Goal: Task Accomplishment & Management: Manage account settings

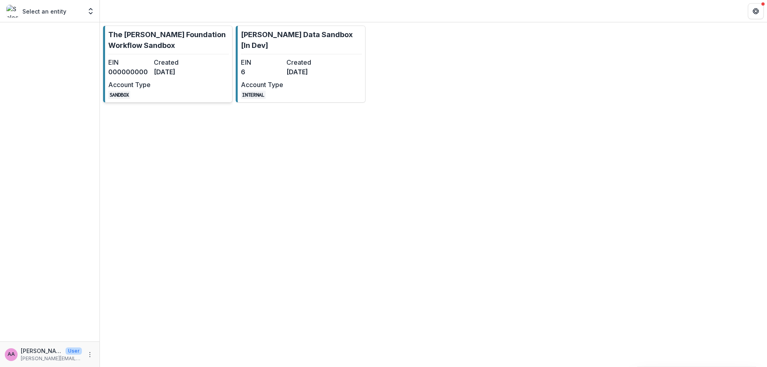
click at [207, 86] on link "The Frist Foundation Workflow Sandbox EIN 000000000 Created 3 months ago Accoun…" at bounding box center [167, 64] width 129 height 77
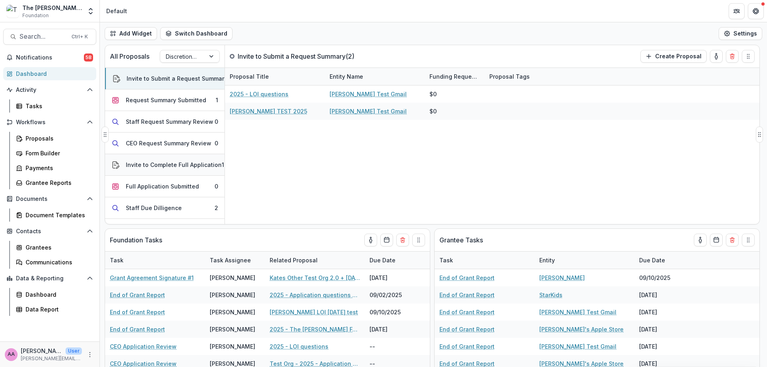
click at [159, 163] on div "Invite to Complete Full Application" at bounding box center [174, 165] width 96 height 8
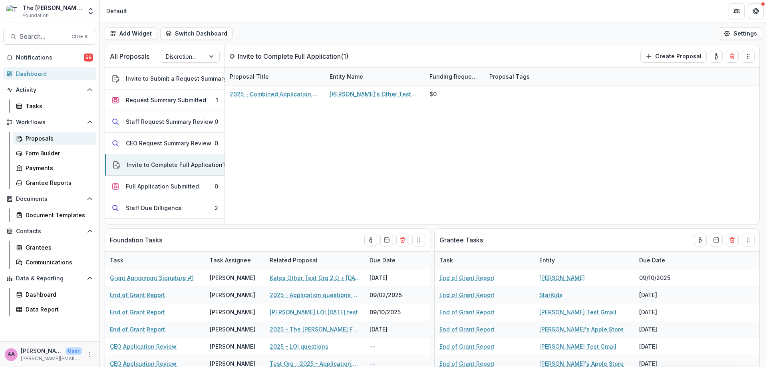
click at [51, 136] on div "Proposals" at bounding box center [58, 138] width 64 height 8
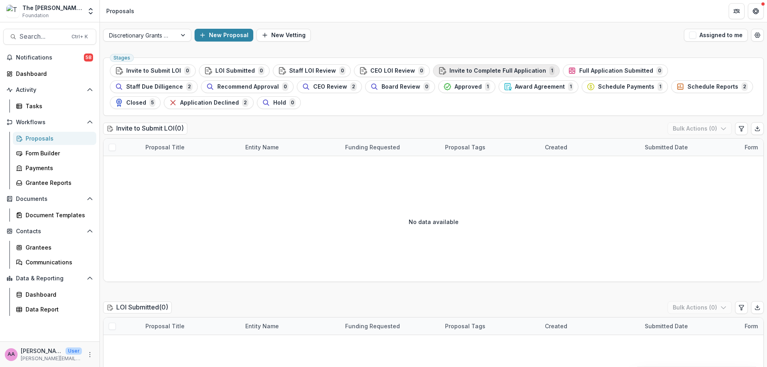
click at [515, 68] on span "Invite to Complete Full Application" at bounding box center [498, 71] width 97 height 7
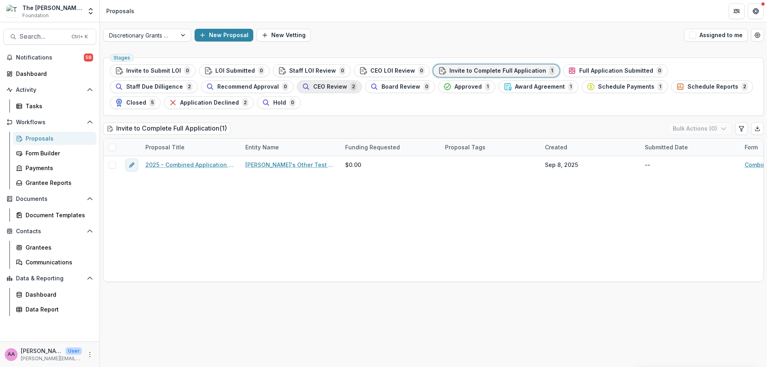
click at [313, 86] on span "CEO Review" at bounding box center [330, 87] width 34 height 7
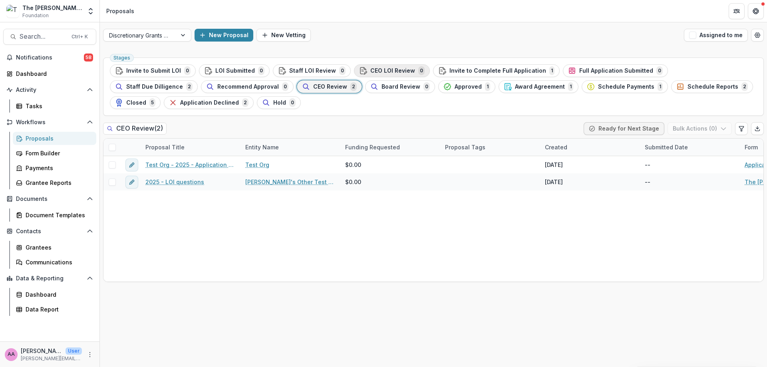
click at [374, 69] on span "CEO LOI Review" at bounding box center [392, 71] width 45 height 7
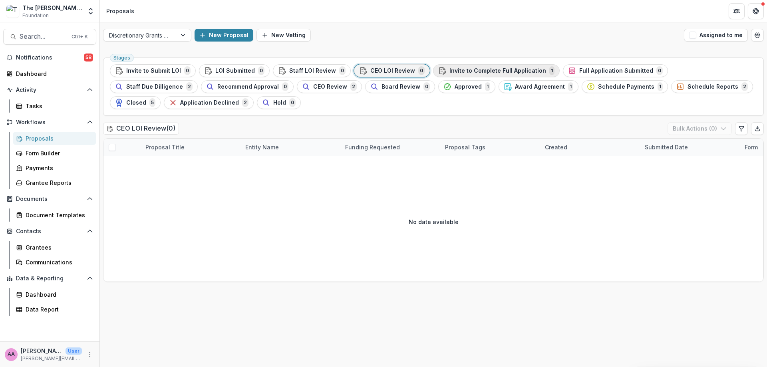
click at [492, 69] on span "Invite to Complete Full Application" at bounding box center [498, 71] width 97 height 7
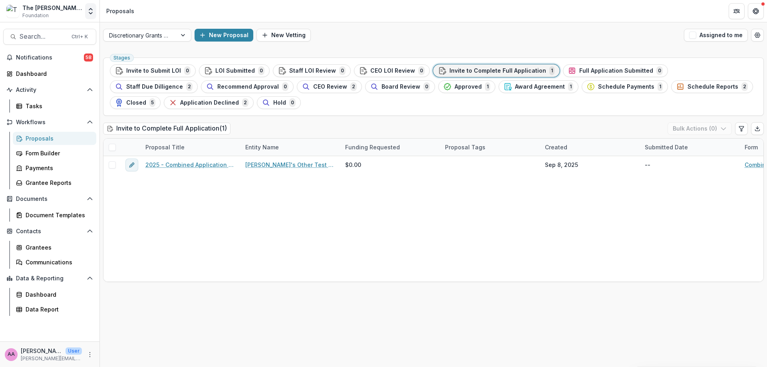
click at [91, 7] on icon "Open entity switcher" at bounding box center [91, 11] width 8 height 8
click at [76, 56] on span "Notifications" at bounding box center [50, 57] width 68 height 7
click at [597, 74] on div "Full Application Submitted 0" at bounding box center [615, 70] width 95 height 9
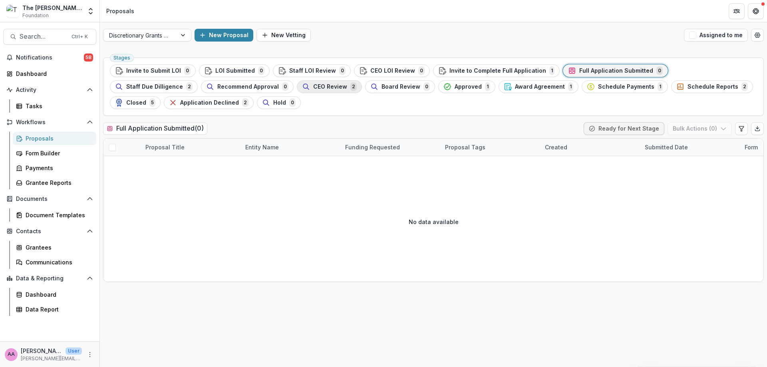
click at [302, 89] on div "CEO Review 2" at bounding box center [329, 86] width 55 height 9
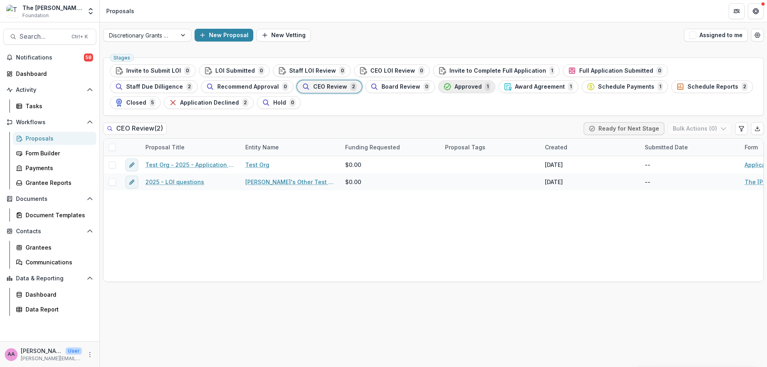
click at [438, 88] on button "Approved 1" at bounding box center [466, 86] width 57 height 13
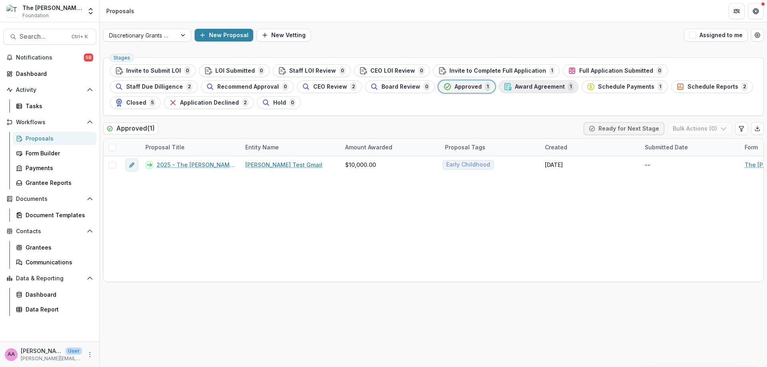
click at [515, 88] on span "Award Agreement" at bounding box center [540, 87] width 50 height 7
click at [598, 90] on span "Schedule Payments" at bounding box center [626, 87] width 56 height 7
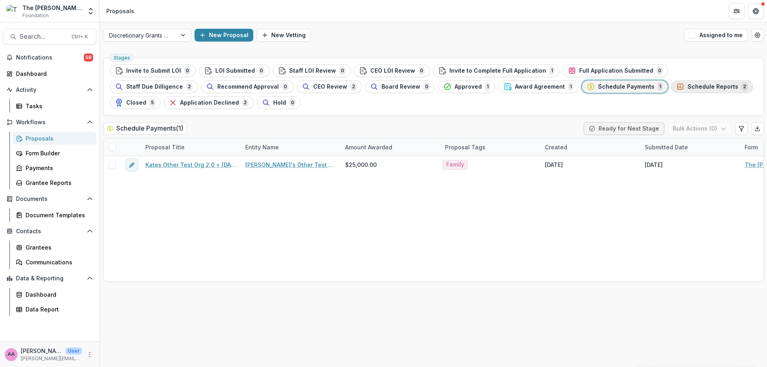
click at [671, 92] on button "Schedule Reports 2" at bounding box center [712, 86] width 82 height 13
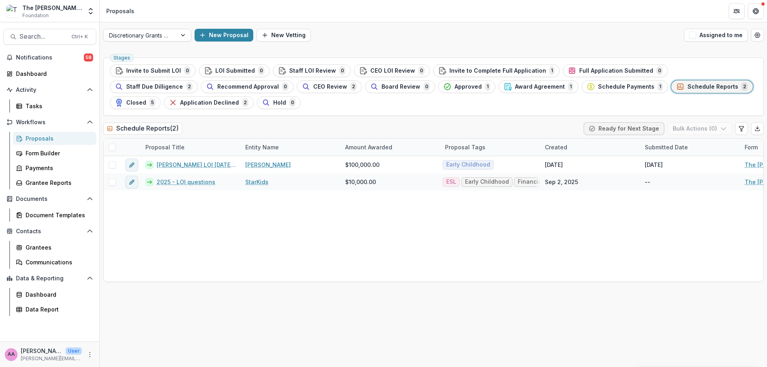
click at [112, 31] on div at bounding box center [140, 35] width 62 height 10
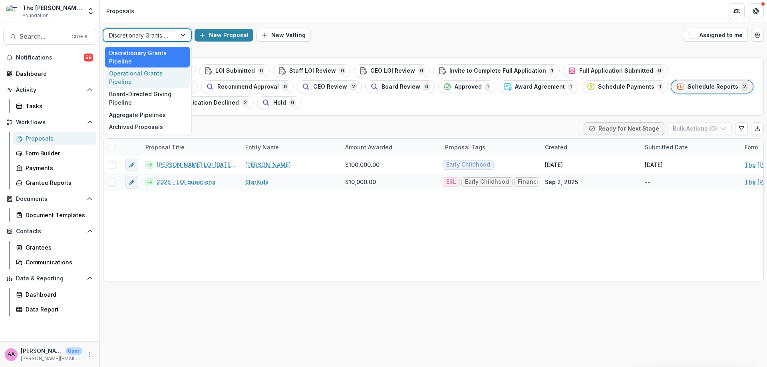
click at [118, 69] on div "Operational Grants Pipeline" at bounding box center [147, 78] width 85 height 21
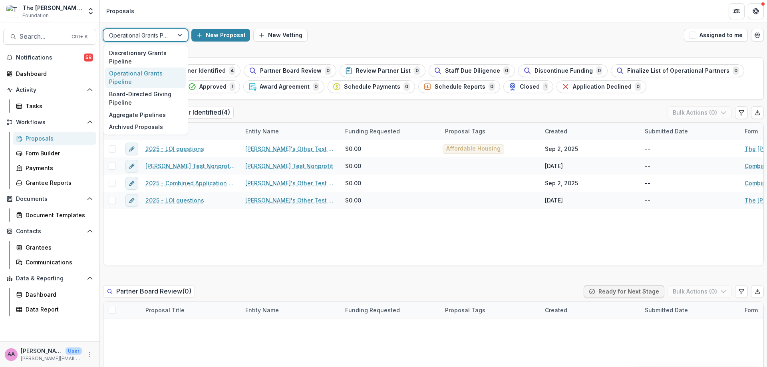
click at [131, 41] on div "Operational Grants Pipeline" at bounding box center [139, 36] width 70 height 12
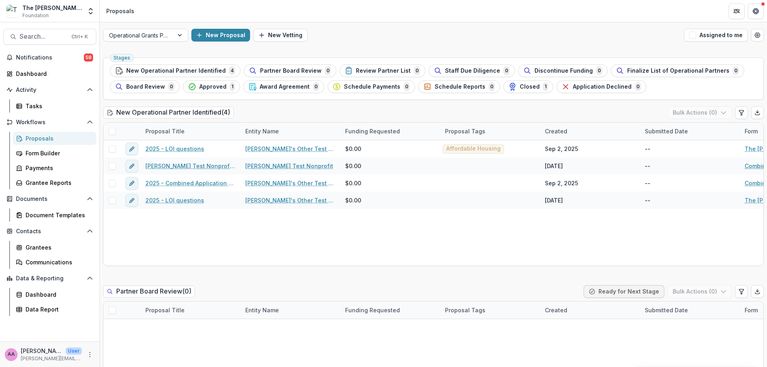
click at [421, 30] on div "New Proposal New Vetting" at bounding box center [436, 35] width 490 height 13
click at [67, 10] on div "The [PERSON_NAME] Foundation Workflow Sandbox" at bounding box center [52, 8] width 60 height 8
click at [83, 9] on div "The [PERSON_NAME] Foundation Workflow Sandbox Foundation Aggregate Analysis Fou…" at bounding box center [49, 11] width 93 height 16
click at [85, 9] on div "The [PERSON_NAME] Foundation Workflow Sandbox Foundation Aggregate Analysis Fou…" at bounding box center [49, 11] width 93 height 16
click at [90, 14] on icon "Open entity switcher" at bounding box center [91, 11] width 8 height 8
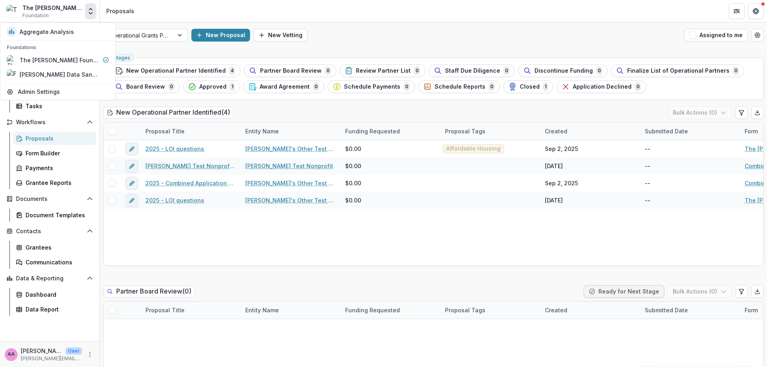
click at [90, 14] on icon "Open entity switcher" at bounding box center [91, 11] width 8 height 8
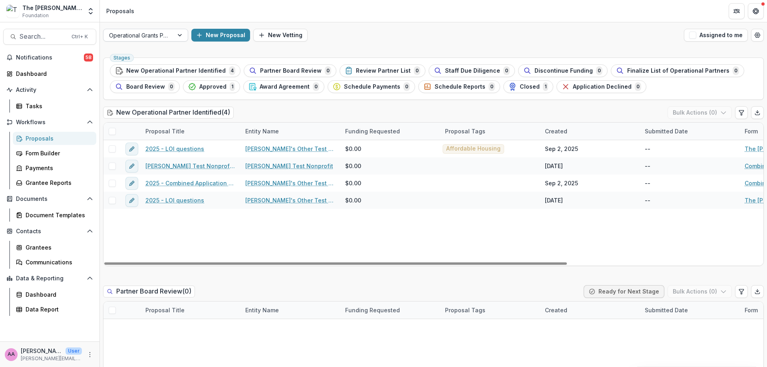
click at [168, 40] on div at bounding box center [138, 35] width 59 height 10
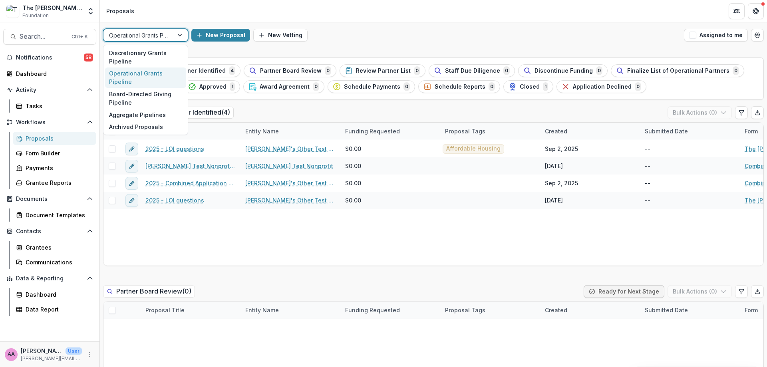
click at [164, 78] on div "Operational Grants Pipeline" at bounding box center [145, 78] width 81 height 21
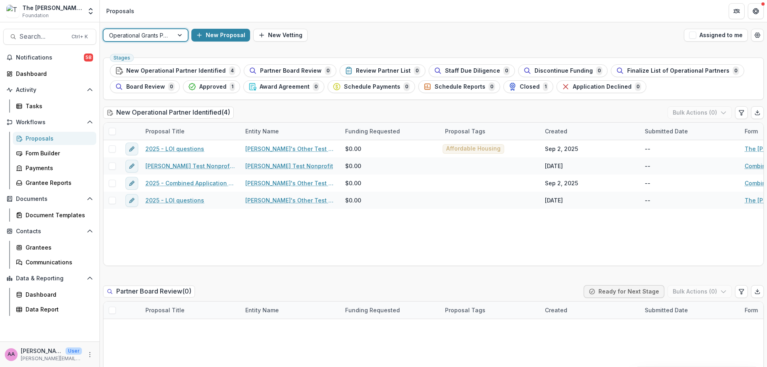
click at [149, 37] on div at bounding box center [138, 35] width 59 height 10
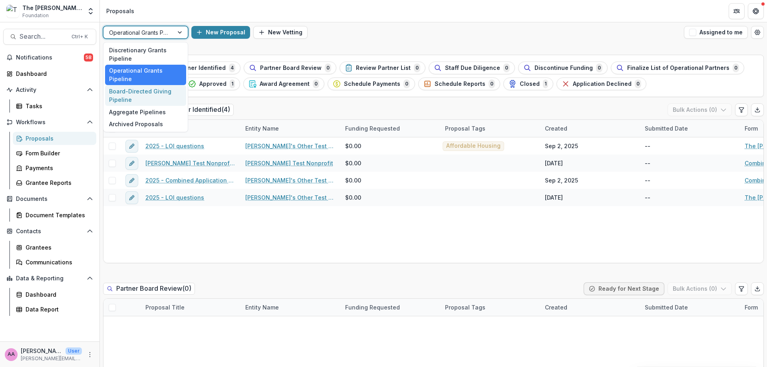
click at [151, 85] on div "Board-Directed Giving Pipeline" at bounding box center [145, 95] width 81 height 21
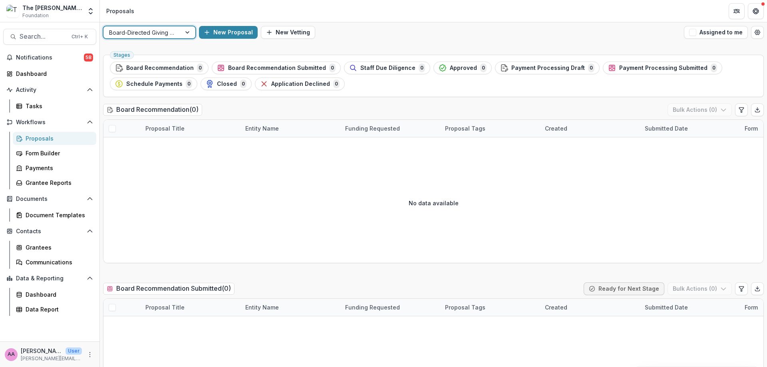
click at [169, 33] on div at bounding box center [142, 33] width 66 height 10
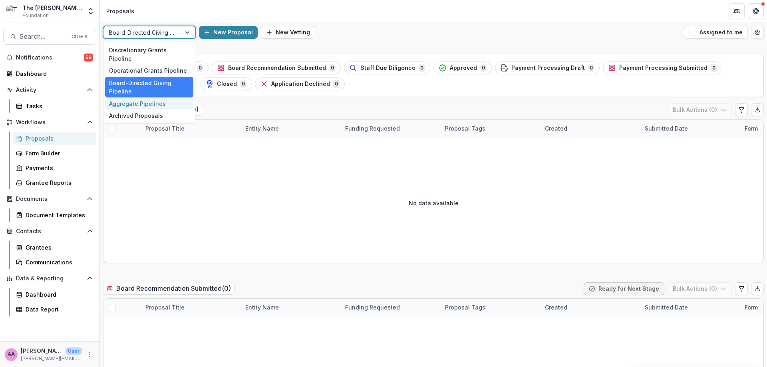
drag, startPoint x: 159, startPoint y: 88, endPoint x: 158, endPoint y: 94, distance: 6.0
click at [158, 94] on div "Discretionary Grants Pipeline Operational Grants Pipeline Board-Directed Giving…" at bounding box center [149, 83] width 92 height 82
click at [158, 98] on div "Aggregate Pipelines" at bounding box center [149, 104] width 88 height 12
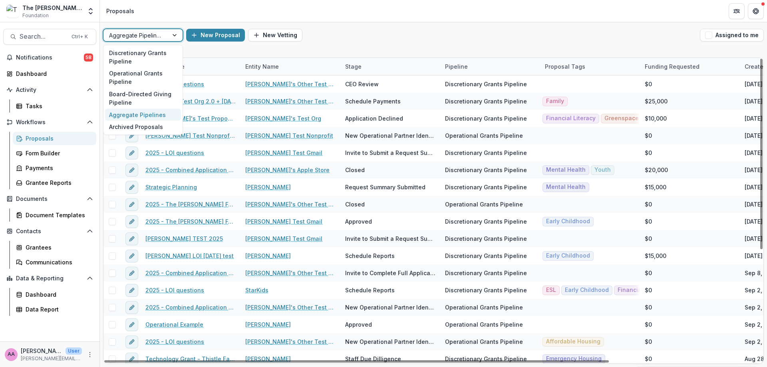
click at [146, 32] on div at bounding box center [136, 35] width 54 height 10
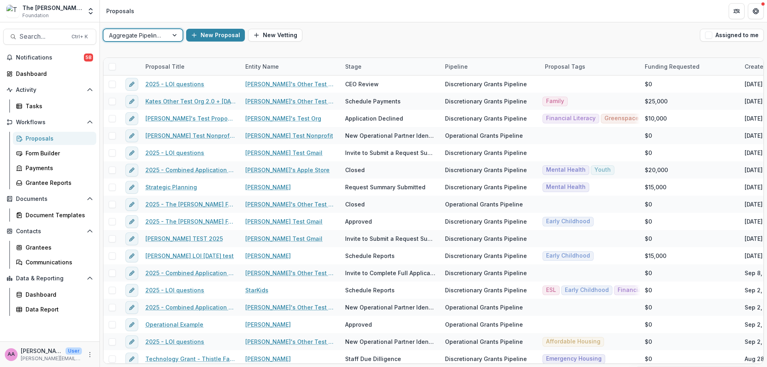
click at [146, 32] on div at bounding box center [136, 35] width 54 height 10
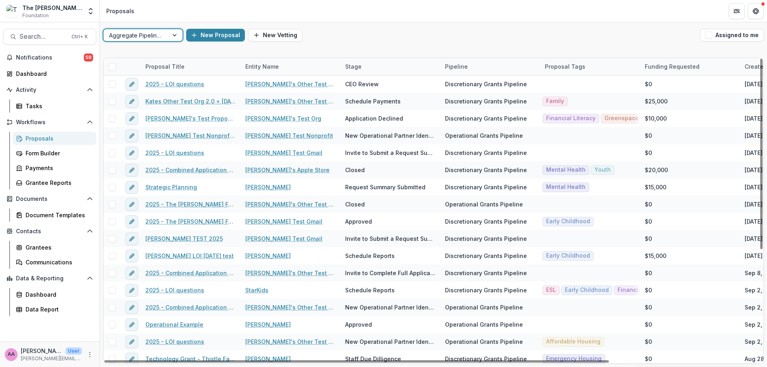
click at [50, 136] on div "Proposals" at bounding box center [58, 138] width 64 height 8
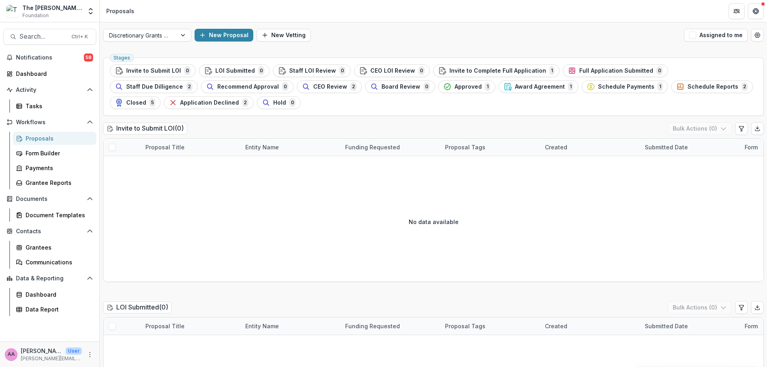
click at [50, 136] on div "Proposals" at bounding box center [58, 138] width 64 height 8
click at [454, 64] on div "Stages Invite to Submit LOI 0 LOI Submitted 0 Staff LOI Review 0 CEO LOI Review…" at bounding box center [433, 87] width 661 height 58
click at [453, 68] on span "Invite to Complete Full Application" at bounding box center [498, 71] width 97 height 7
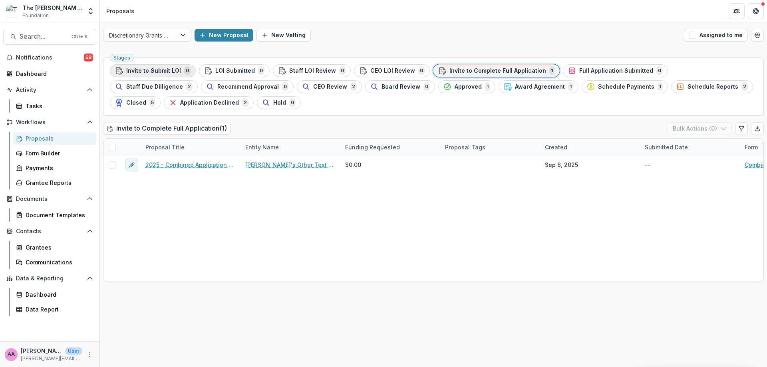
click at [167, 70] on span "Invite to Submit LOI" at bounding box center [153, 71] width 55 height 7
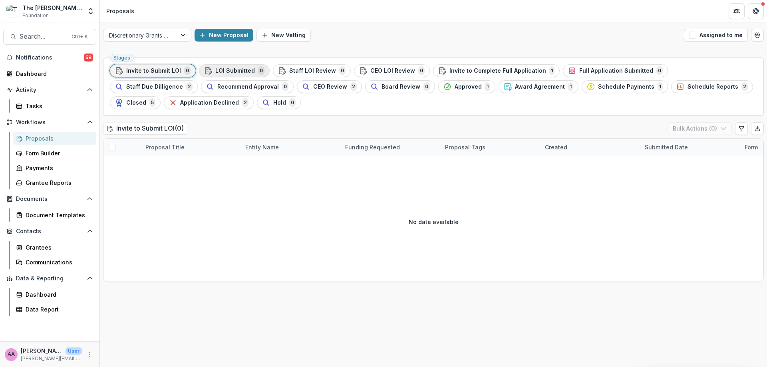
click at [224, 70] on span "LOI Submitted" at bounding box center [235, 71] width 40 height 7
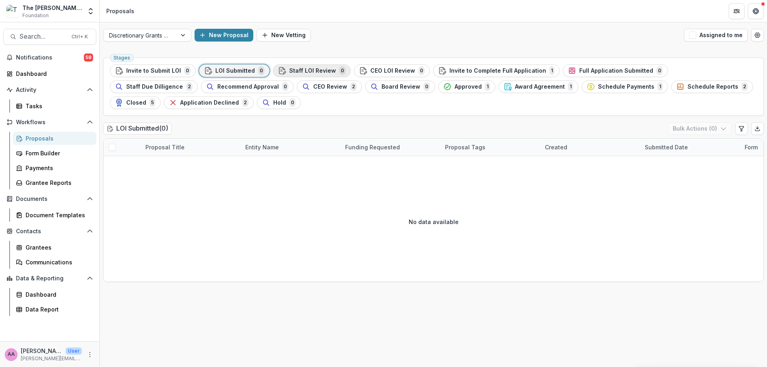
click at [327, 68] on span "Staff LOI Review" at bounding box center [312, 71] width 47 height 7
click at [378, 68] on span "CEO LOI Review" at bounding box center [392, 71] width 45 height 7
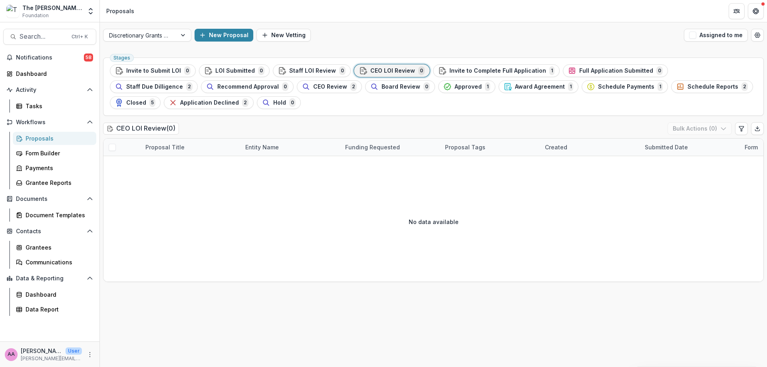
click at [451, 69] on span "Invite to Complete Full Application" at bounding box center [498, 71] width 97 height 7
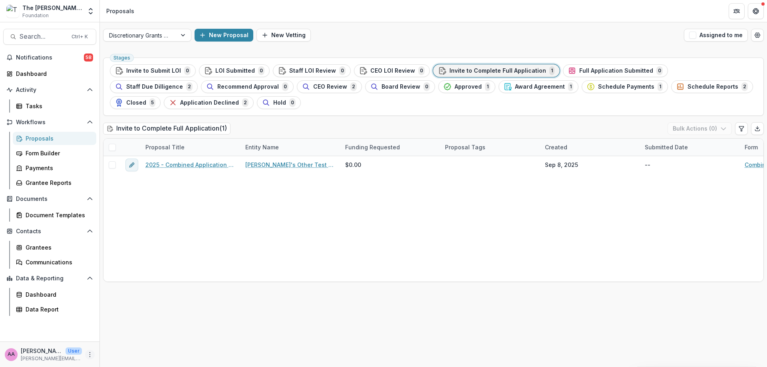
click at [89, 352] on icon "More" at bounding box center [90, 355] width 6 height 6
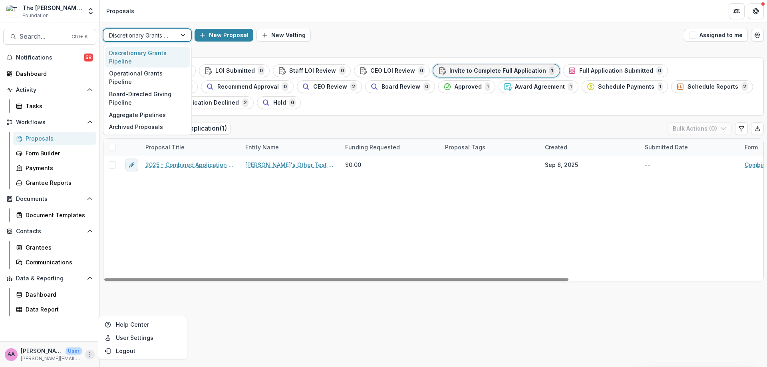
click at [156, 33] on div at bounding box center [140, 35] width 62 height 10
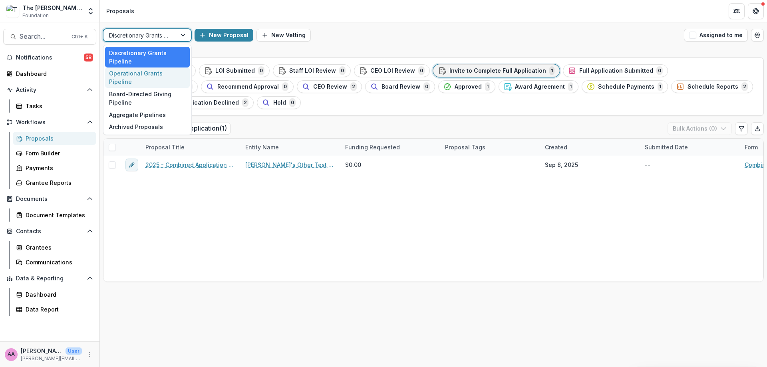
click at [151, 69] on div "Operational Grants Pipeline" at bounding box center [147, 78] width 85 height 21
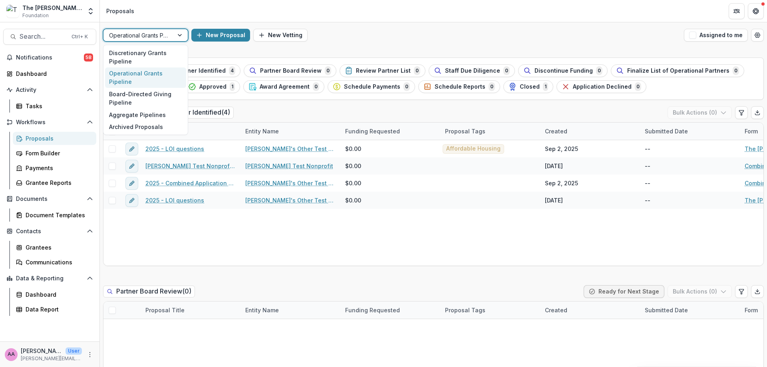
click at [120, 36] on div at bounding box center [138, 35] width 59 height 10
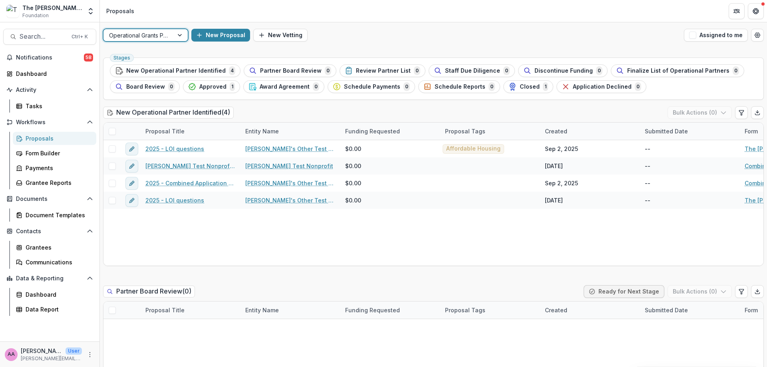
click at [120, 36] on div at bounding box center [138, 35] width 59 height 10
click at [145, 44] on div "option Operational Grants Pipeline, selected. Operational Grants Pipeline New P…" at bounding box center [433, 35] width 667 height 26
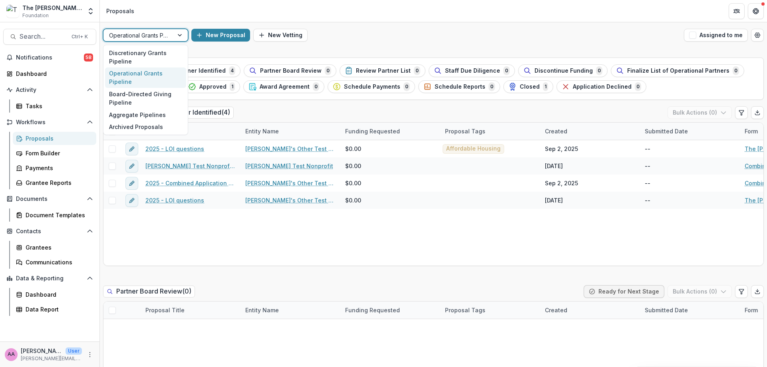
click at [149, 38] on div at bounding box center [138, 35] width 59 height 10
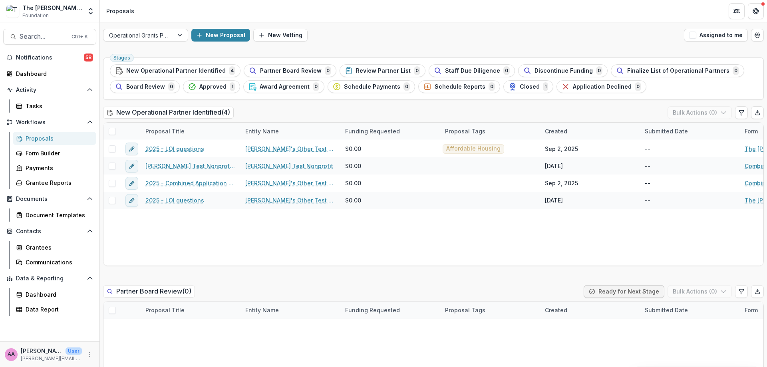
click at [537, 38] on div "New Proposal New Vetting" at bounding box center [436, 35] width 490 height 13
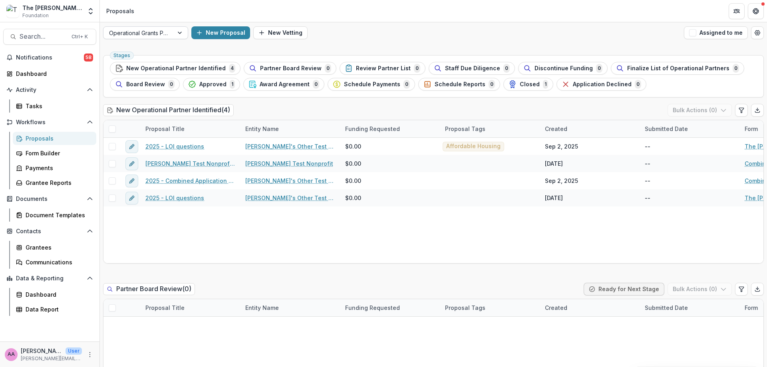
click at [159, 36] on div at bounding box center [138, 33] width 59 height 10
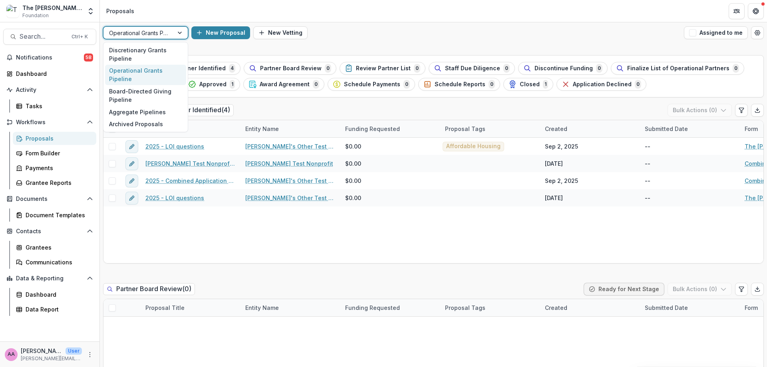
scroll to position [3, 0]
click at [159, 58] on div "Discretionary Grants Pipeline" at bounding box center [145, 54] width 81 height 21
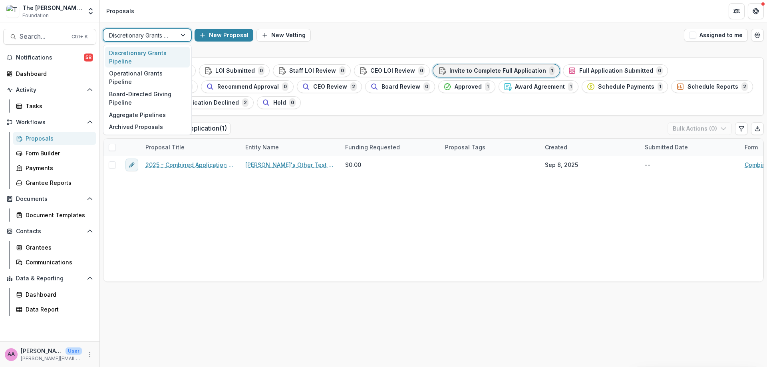
click at [131, 35] on div at bounding box center [140, 35] width 62 height 10
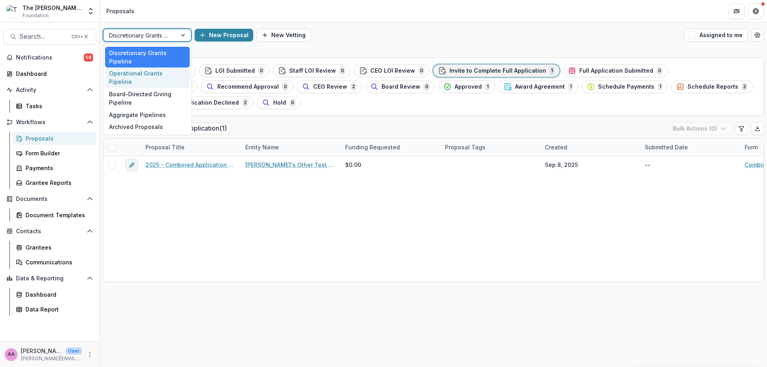
click at [131, 69] on div "Operational Grants Pipeline" at bounding box center [147, 78] width 85 height 21
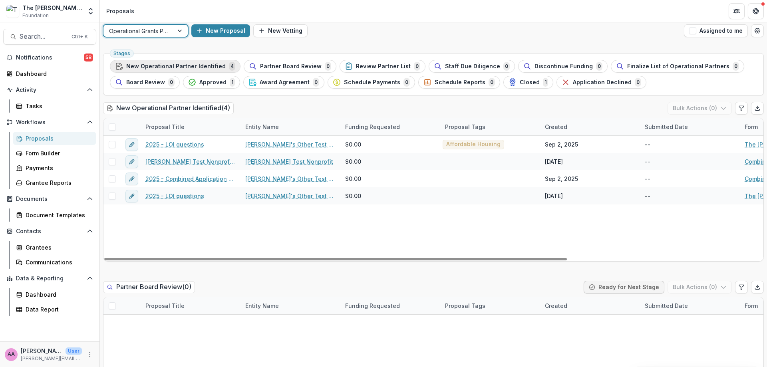
scroll to position [8, 0]
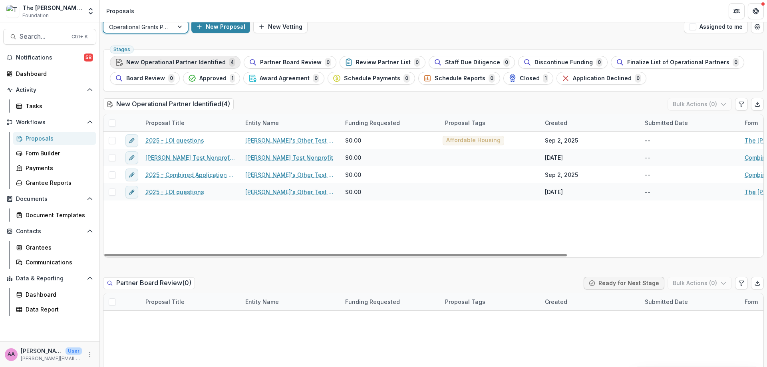
click at [168, 62] on span "New Operational Partner Identified" at bounding box center [176, 62] width 100 height 7
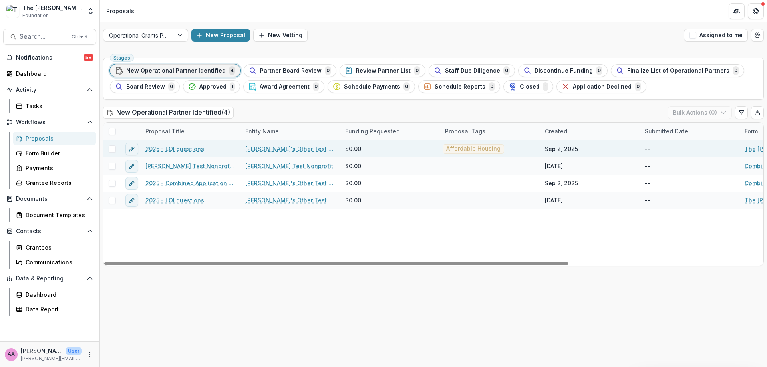
click at [182, 151] on link "2025 - LOI questions" at bounding box center [174, 149] width 59 height 8
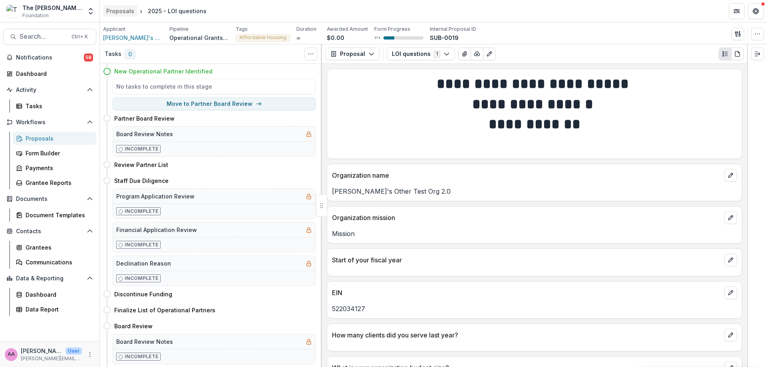
click at [131, 13] on div "Proposals" at bounding box center [120, 11] width 28 height 8
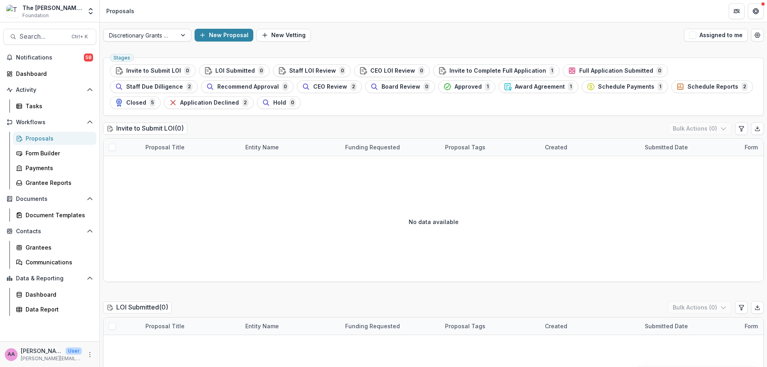
click at [178, 33] on div at bounding box center [184, 35] width 14 height 12
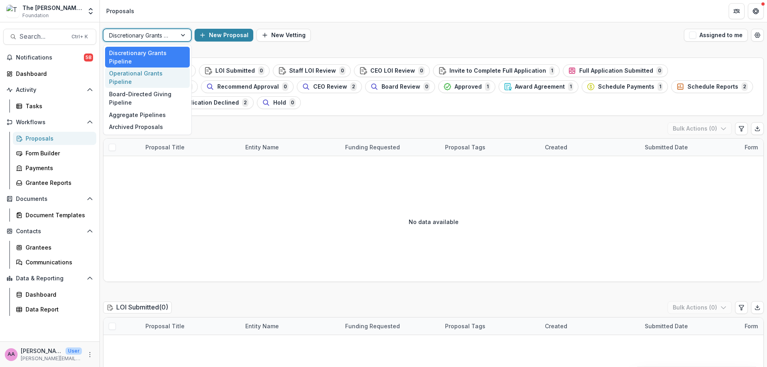
click at [161, 75] on div "Operational Grants Pipeline" at bounding box center [147, 78] width 85 height 21
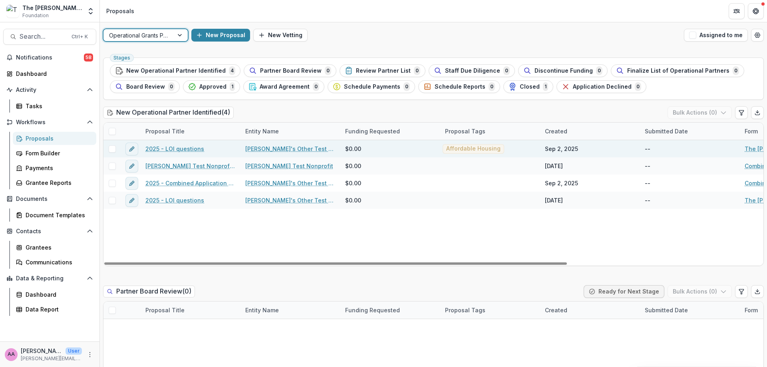
scroll to position [5, 0]
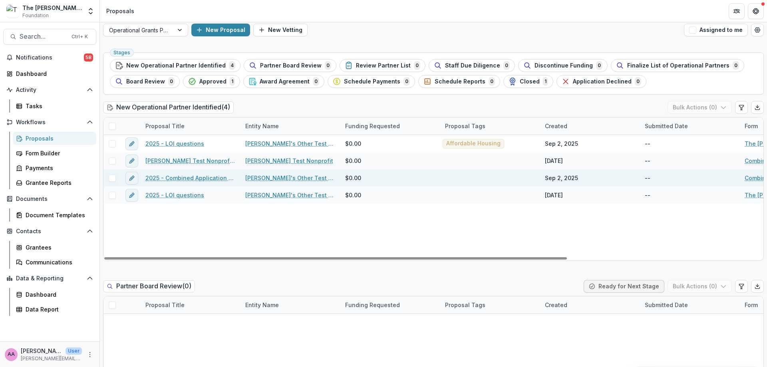
click at [187, 176] on link "2025 - Combined Application Questions" at bounding box center [190, 178] width 90 height 8
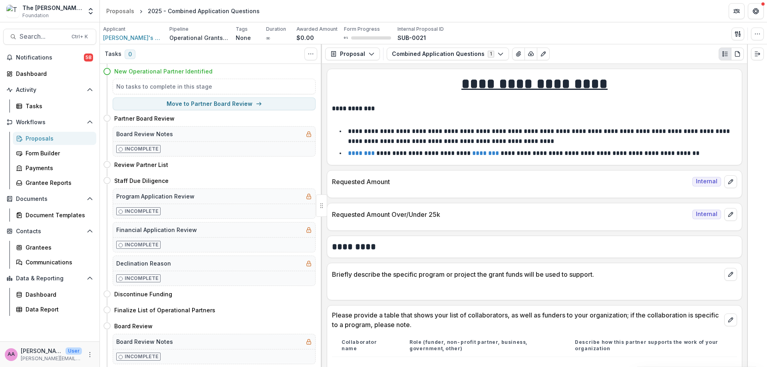
click at [80, 143] on link "Proposals" at bounding box center [55, 138] width 84 height 13
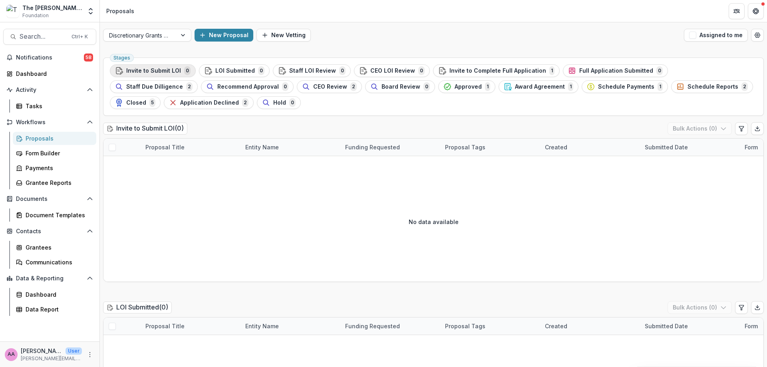
click at [185, 70] on span "0" at bounding box center [187, 70] width 6 height 9
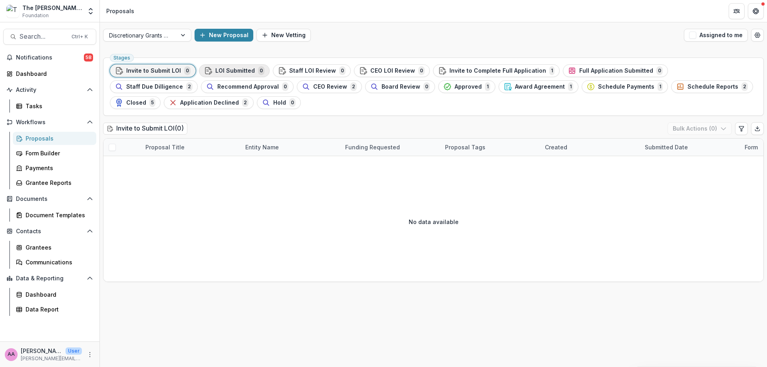
click at [225, 75] on div "LOI Submitted 0" at bounding box center [234, 70] width 60 height 9
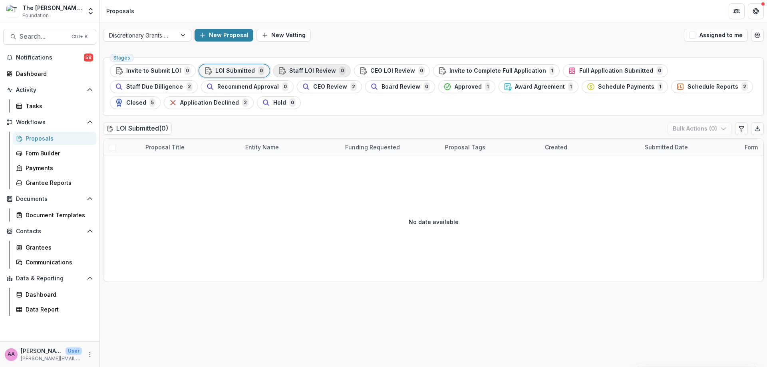
click at [304, 74] on span "Staff LOI Review" at bounding box center [312, 71] width 47 height 7
click at [393, 74] on span "CEO LOI Review" at bounding box center [392, 71] width 45 height 7
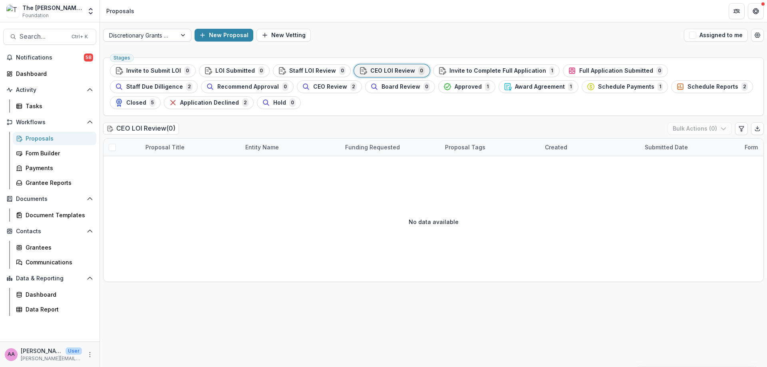
click at [173, 34] on div "Discretionary Grants Pipeline" at bounding box center [140, 36] width 73 height 12
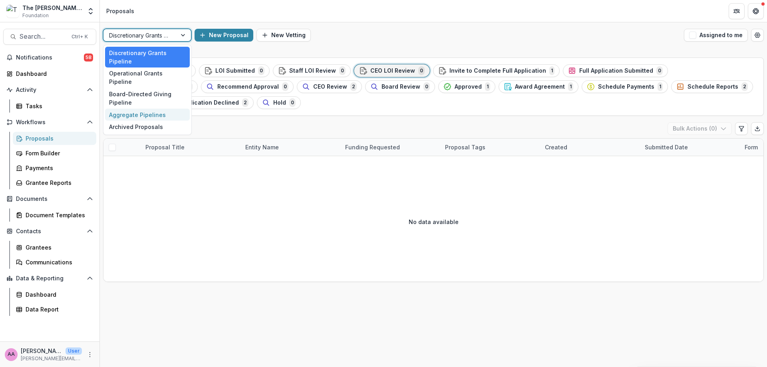
click at [143, 112] on div "Aggregate Pipelines" at bounding box center [147, 115] width 85 height 12
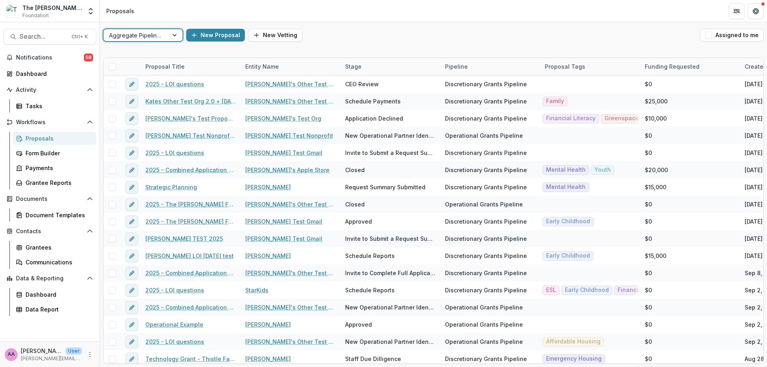
click at [23, 138] on link "Proposals" at bounding box center [55, 138] width 84 height 13
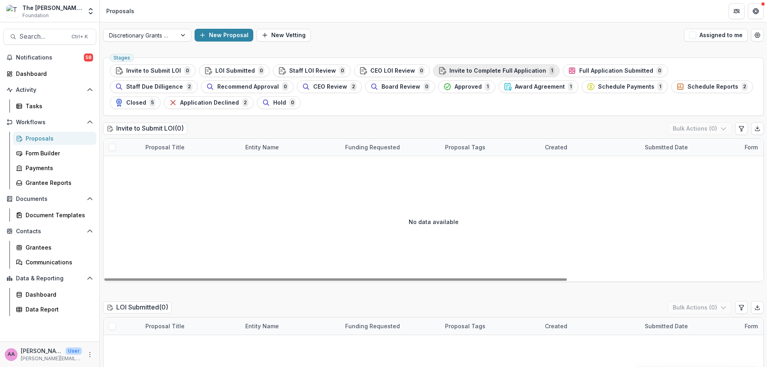
click at [511, 73] on span "Invite to Complete Full Application" at bounding box center [498, 71] width 97 height 7
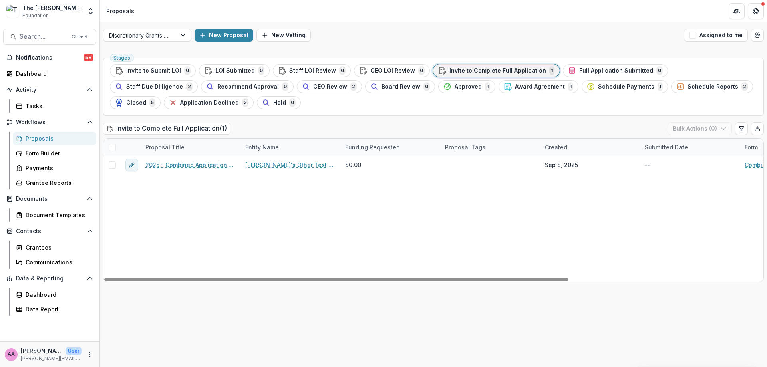
click at [28, 141] on div "Proposals" at bounding box center [58, 138] width 64 height 8
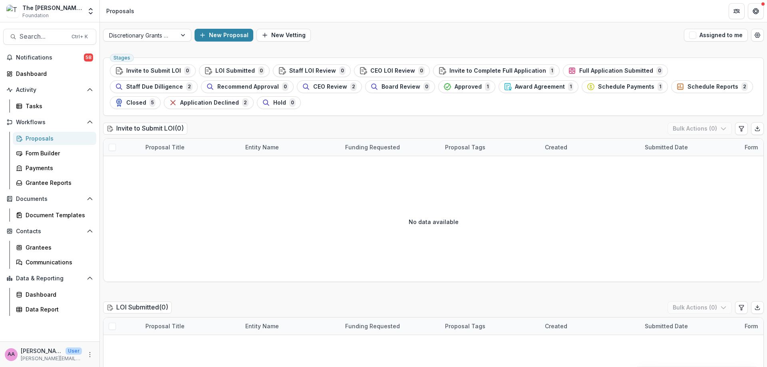
click at [28, 141] on div "Proposals" at bounding box center [58, 138] width 64 height 8
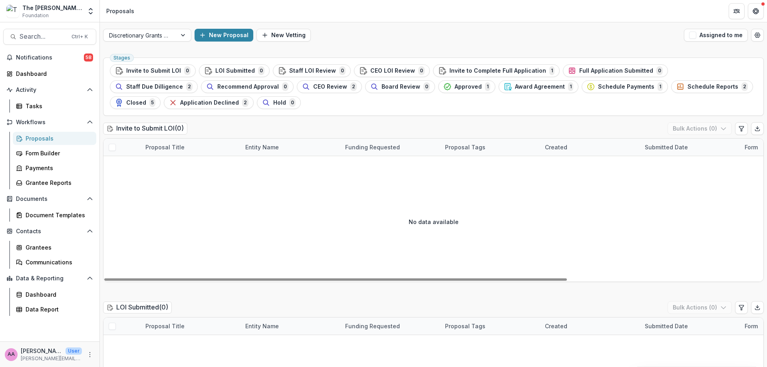
click at [95, 358] on div "AA [PERSON_NAME] Axe User [PERSON_NAME][EMAIL_ADDRESS][DOMAIN_NAME]" at bounding box center [50, 355] width 100 height 26
click at [90, 353] on circle "More" at bounding box center [90, 352] width 0 height 0
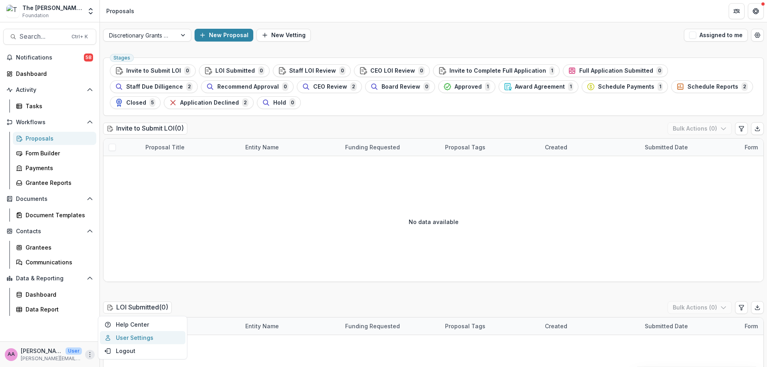
click at [120, 339] on link "User Settings" at bounding box center [143, 337] width 86 height 13
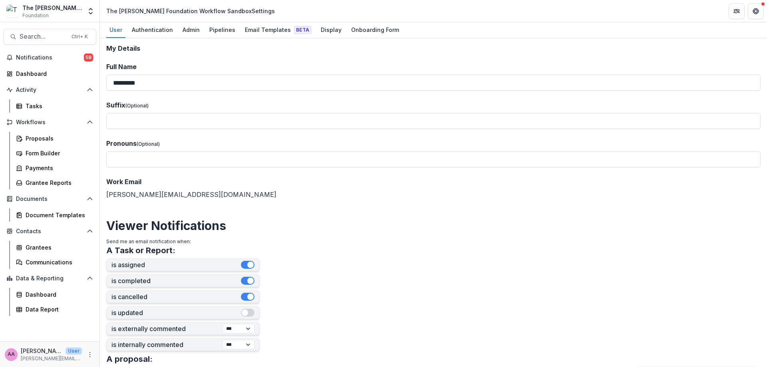
click at [246, 17] on header "The [PERSON_NAME] Foundation Workflow Sandbox Settings" at bounding box center [433, 11] width 667 height 22
click at [252, 24] on div "Email Templates Beta" at bounding box center [278, 30] width 73 height 12
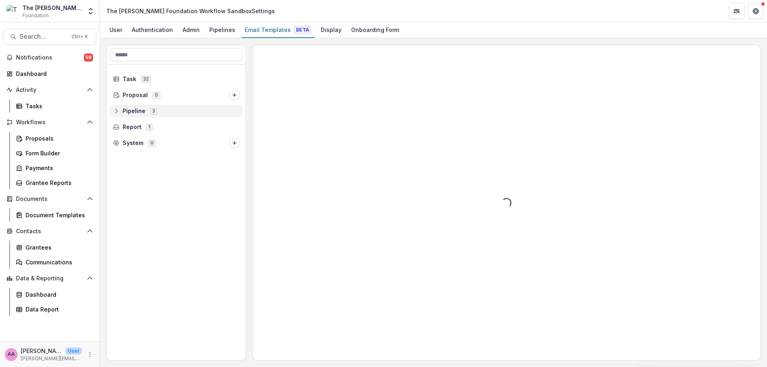
click at [141, 117] on div "Pipeline 3" at bounding box center [176, 111] width 133 height 13
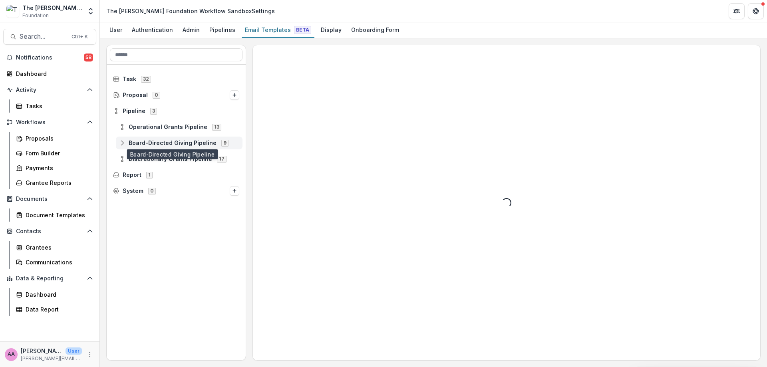
click at [144, 141] on span "Board-Directed Giving Pipeline" at bounding box center [173, 143] width 88 height 7
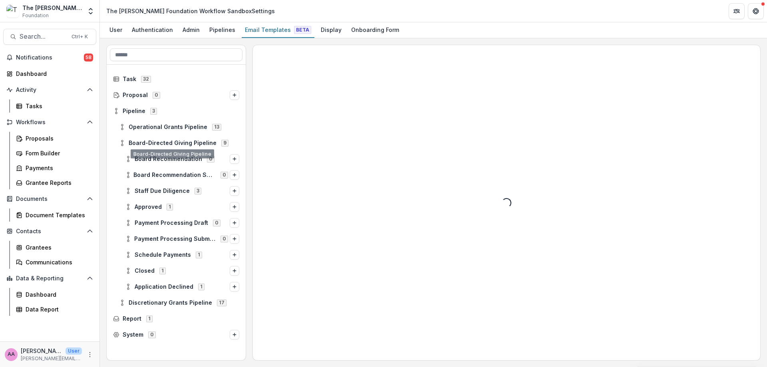
click at [142, 149] on div "Board-Directed Giving Pipeline 9" at bounding box center [176, 143] width 139 height 16
click at [142, 142] on span "Board-Directed Giving Pipeline" at bounding box center [173, 143] width 88 height 7
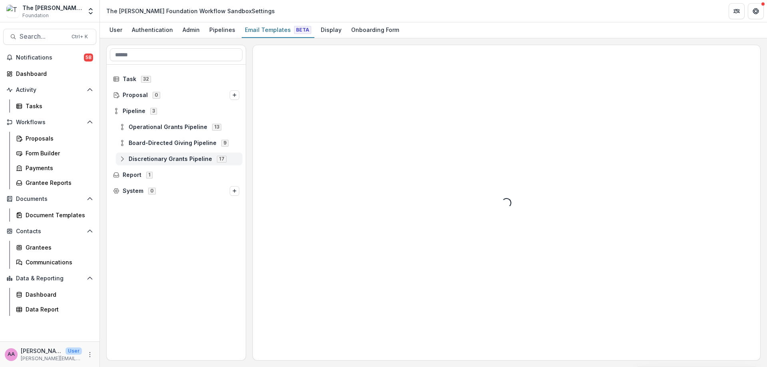
click at [146, 159] on span "Discretionary Grants Pipeline" at bounding box center [171, 159] width 84 height 7
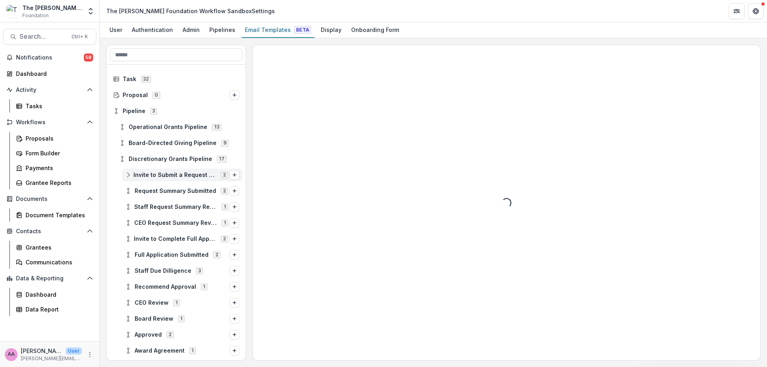
click at [150, 171] on div "Invite to Submit a Request Summary 2" at bounding box center [182, 175] width 121 height 13
click at [165, 188] on span "Invite to Submit a Letter of Inquiry" at bounding box center [190, 191] width 99 height 7
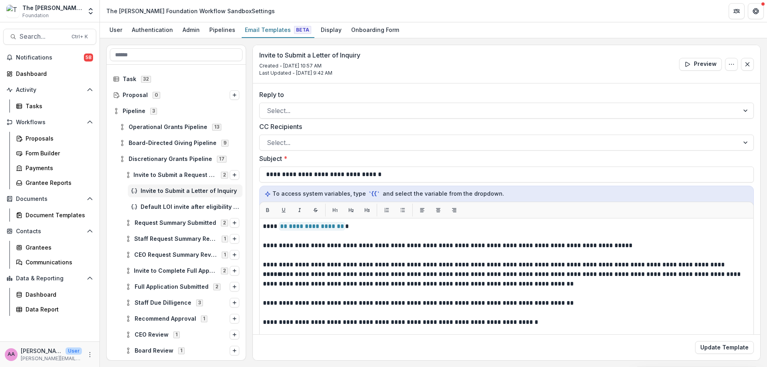
click at [332, 56] on h3 "Invite to Submit a Letter of Inquiry" at bounding box center [309, 56] width 101 height 8
click at [163, 206] on span "Default LOI invite after eligibility quiz" at bounding box center [190, 207] width 99 height 7
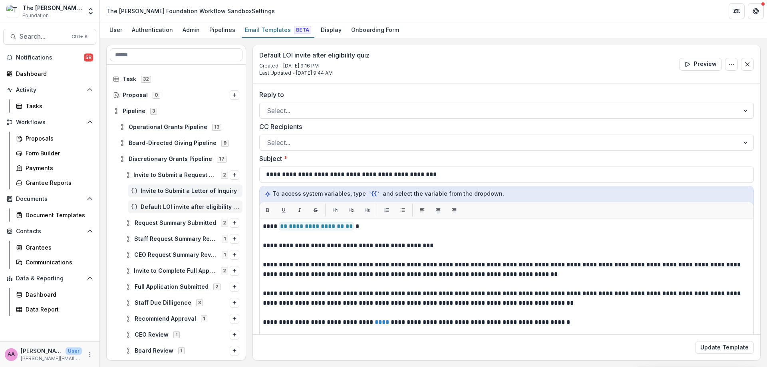
click at [163, 187] on div "Invite to Submit a Letter of Inquiry" at bounding box center [185, 191] width 115 height 13
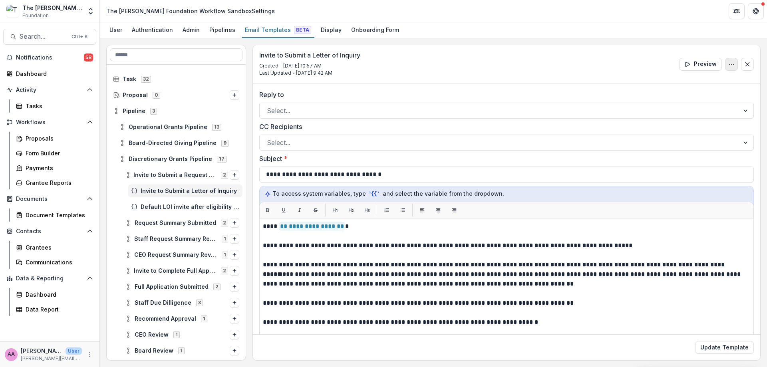
click at [729, 70] on button "Options" at bounding box center [731, 64] width 13 height 13
click at [721, 79] on button "Edit Name" at bounding box center [694, 82] width 86 height 13
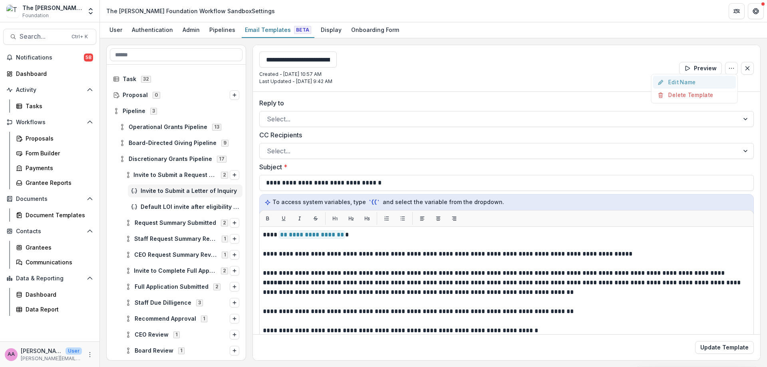
scroll to position [0, 19]
click at [537, 71] on div "**********" at bounding box center [507, 68] width 508 height 47
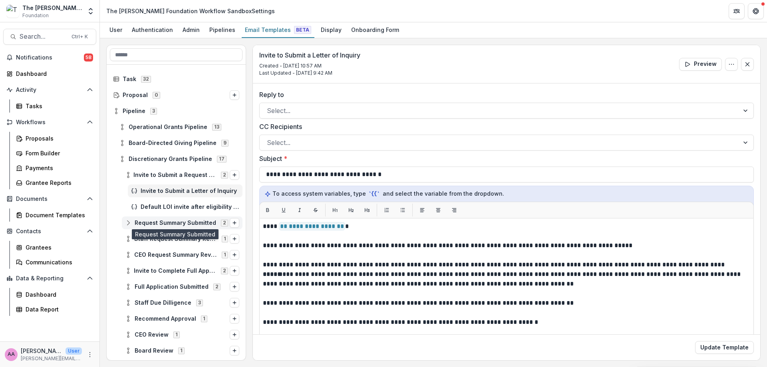
click at [163, 222] on span "Request Summary Submitted" at bounding box center [176, 223] width 82 height 7
click at [160, 233] on div "Viewer Stage Change Message" at bounding box center [185, 239] width 115 height 13
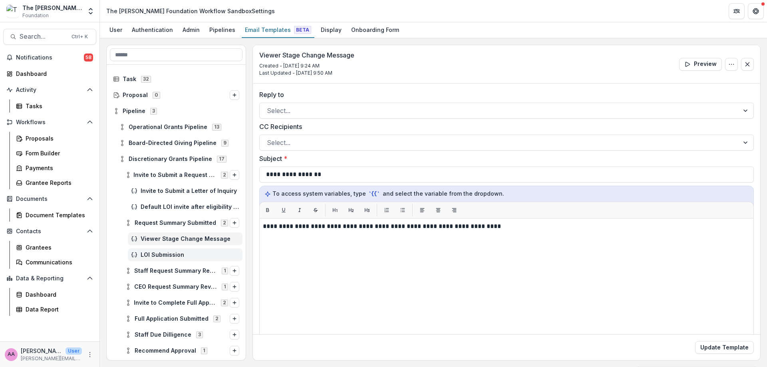
click at [159, 249] on div "LOI Submission" at bounding box center [185, 255] width 115 height 13
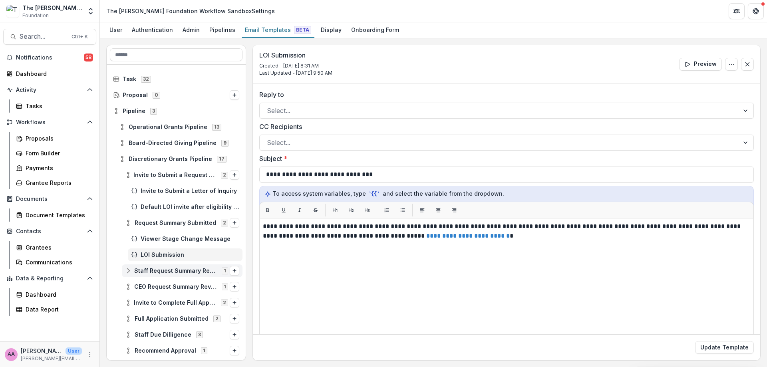
click at [160, 267] on div "Staff Request Summary Review 1" at bounding box center [182, 271] width 121 height 13
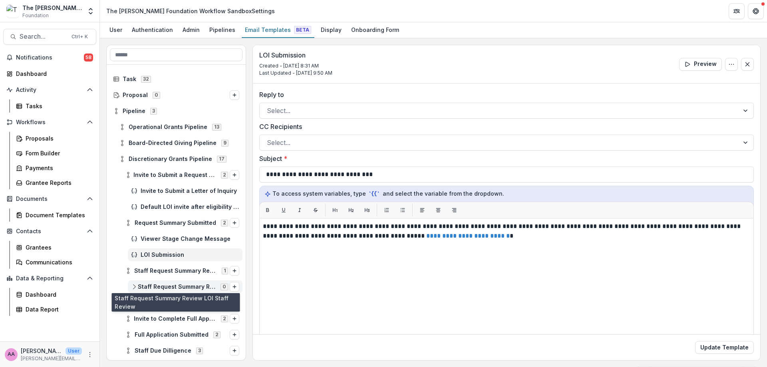
click at [164, 284] on span "Staff Request Summary Review LOI Staff Review" at bounding box center [177, 287] width 78 height 7
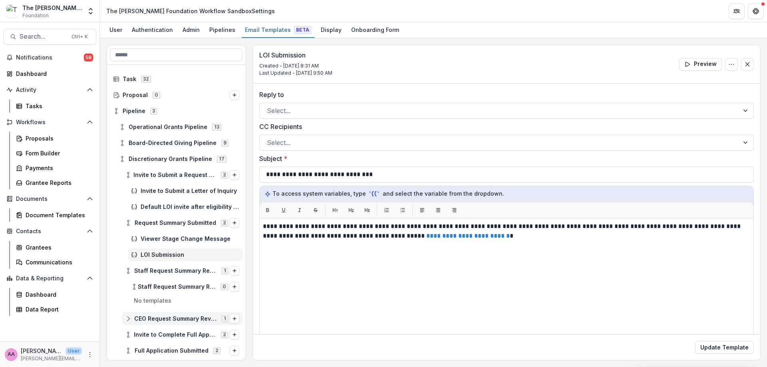
click at [190, 320] on span "CEO Request Summary Review" at bounding box center [175, 319] width 83 height 7
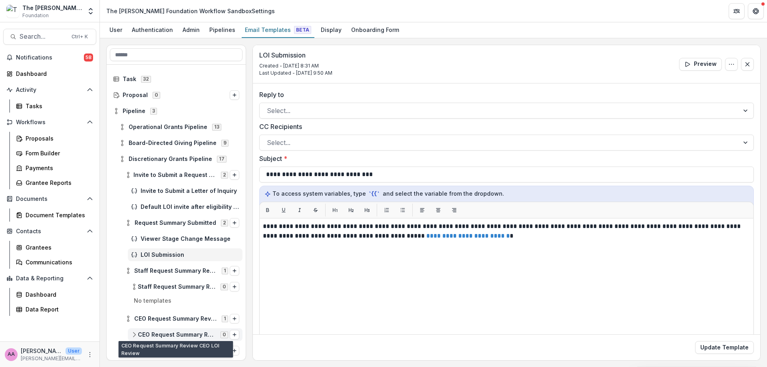
click at [184, 334] on span "CEO Request Summary Review CEO LOI Review" at bounding box center [177, 335] width 78 height 7
click at [183, 354] on p "No templates" at bounding box center [176, 350] width 133 height 13
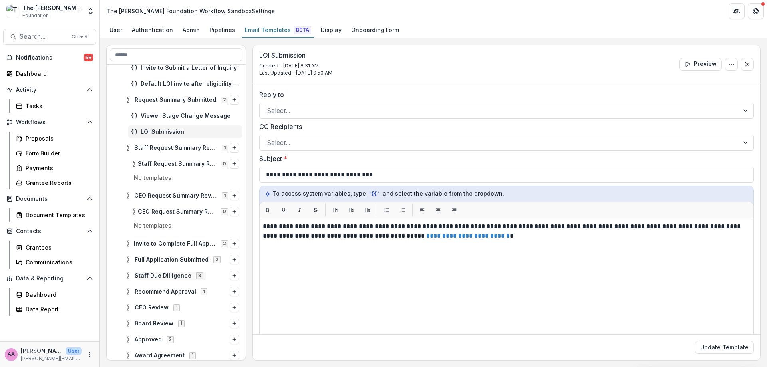
scroll to position [83, 0]
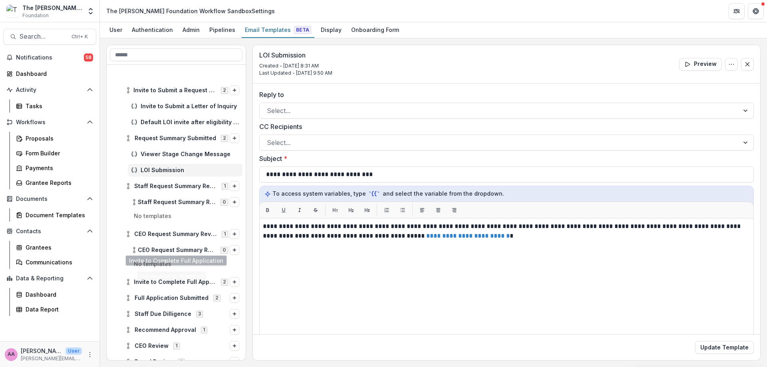
click at [174, 242] on div at bounding box center [176, 244] width 139 height 528
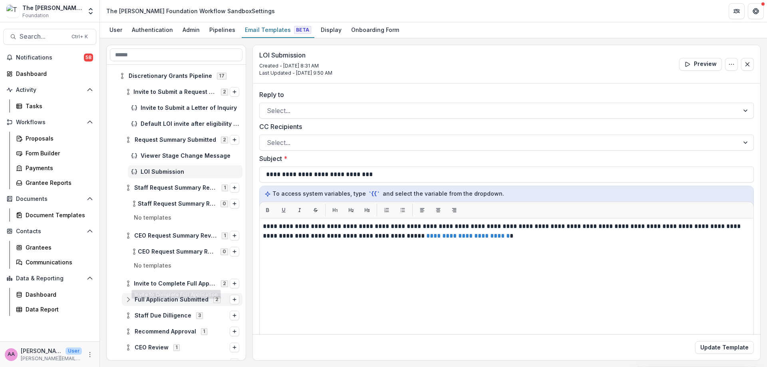
click at [191, 293] on div "Full Application Submitted 2" at bounding box center [182, 299] width 121 height 13
click at [191, 281] on span "Invite to Complete Full Application" at bounding box center [175, 284] width 82 height 7
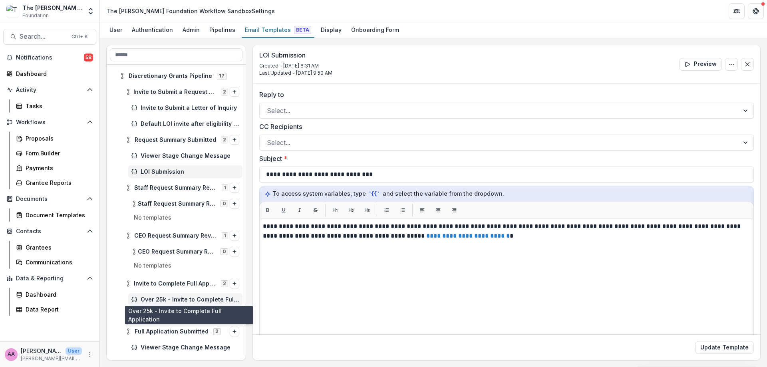
click at [193, 299] on span "Over 25k - Invite to Complete Full Application" at bounding box center [190, 300] width 99 height 7
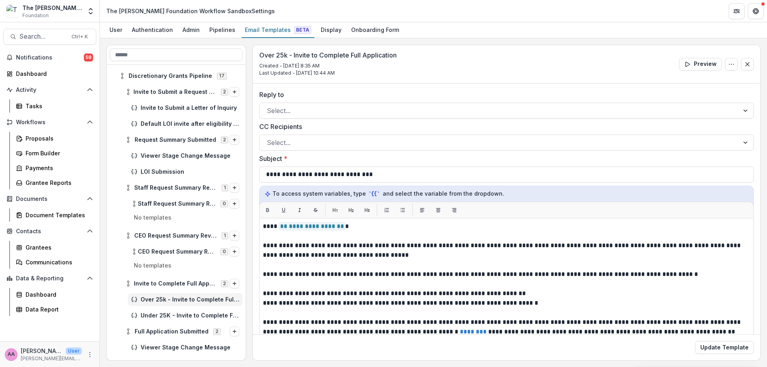
click at [194, 309] on div "Under 25K - Invite to Complete Full Application" at bounding box center [176, 316] width 139 height 16
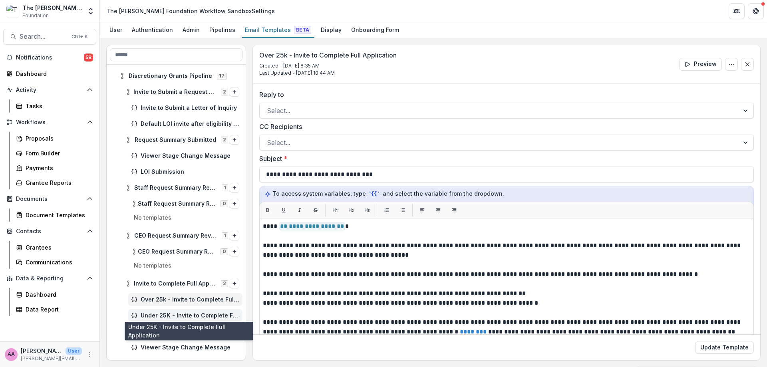
click at [194, 317] on span "Under 25K - Invite to Complete Full Application" at bounding box center [190, 316] width 99 height 7
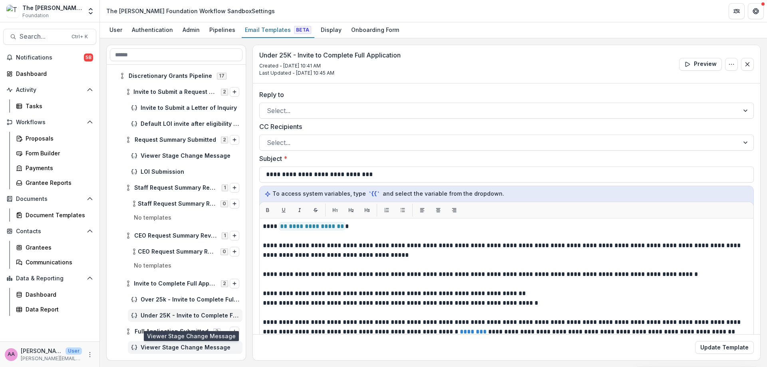
click at [173, 344] on span "Viewer Stage Change Message" at bounding box center [190, 347] width 99 height 7
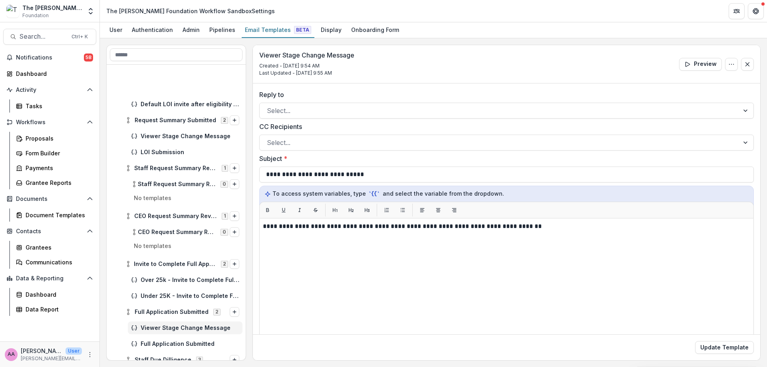
scroll to position [219, 0]
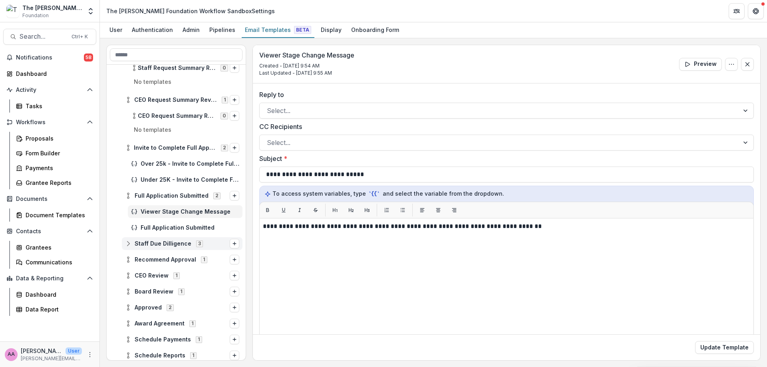
click at [165, 245] on span "Staff Due Dilligence" at bounding box center [163, 244] width 57 height 7
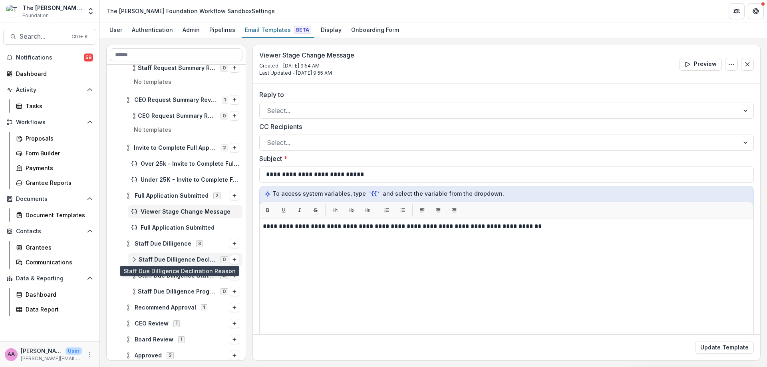
click at [165, 257] on span "Staff Due Dilligence Declination Reason" at bounding box center [177, 260] width 77 height 7
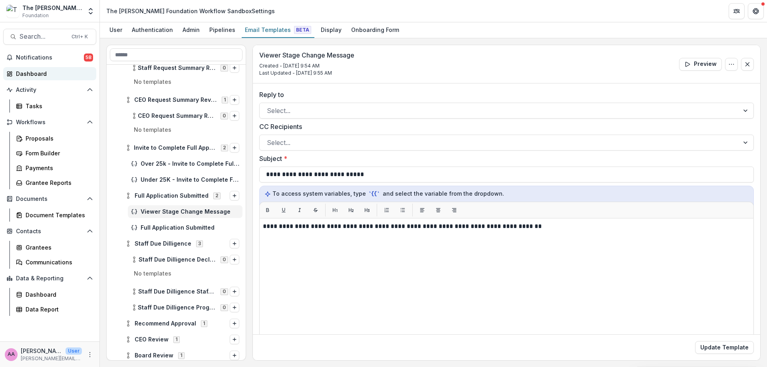
click at [31, 75] on div "Dashboard" at bounding box center [53, 74] width 74 height 8
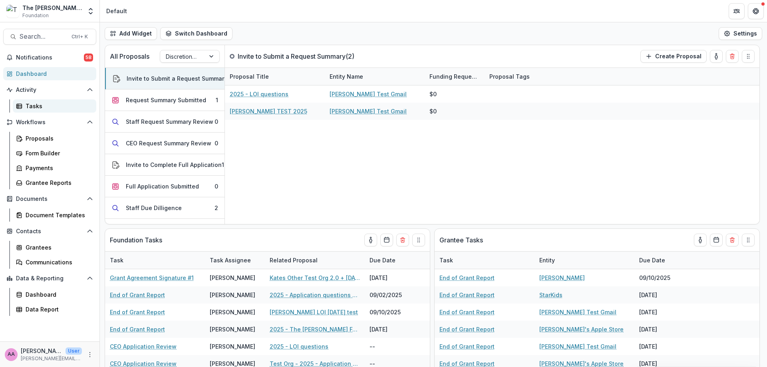
click at [27, 110] on link "Tasks" at bounding box center [55, 106] width 84 height 13
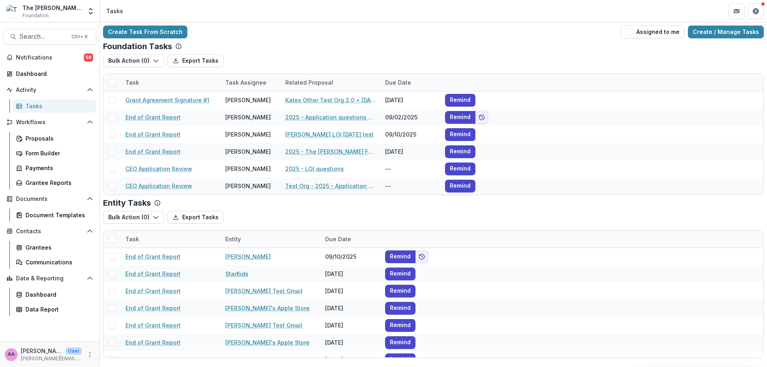
click at [62, 106] on div "Tasks" at bounding box center [58, 106] width 64 height 8
click at [52, 138] on div "Proposals" at bounding box center [58, 138] width 64 height 8
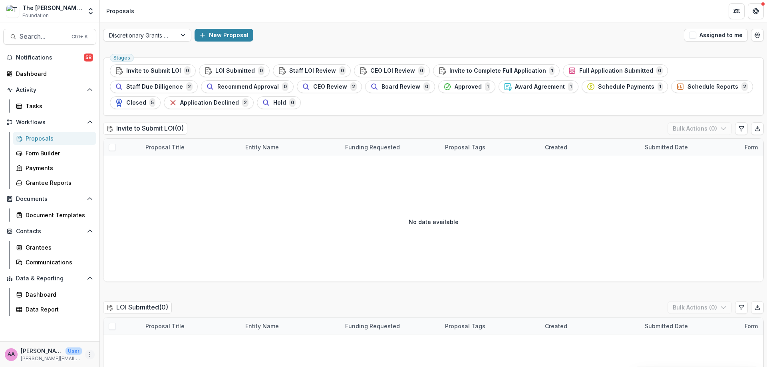
click at [88, 354] on icon "More" at bounding box center [90, 355] width 6 height 6
drag, startPoint x: 123, startPoint y: 347, endPoint x: 130, endPoint y: 331, distance: 18.3
click at [130, 331] on div "Help Center User Settings Logout" at bounding box center [143, 338] width 90 height 44
click at [131, 334] on link "User Settings" at bounding box center [143, 337] width 86 height 13
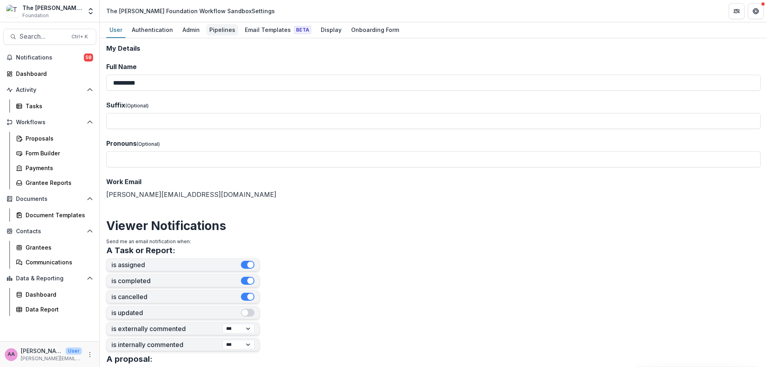
click at [230, 32] on div "Pipelines" at bounding box center [222, 30] width 32 height 12
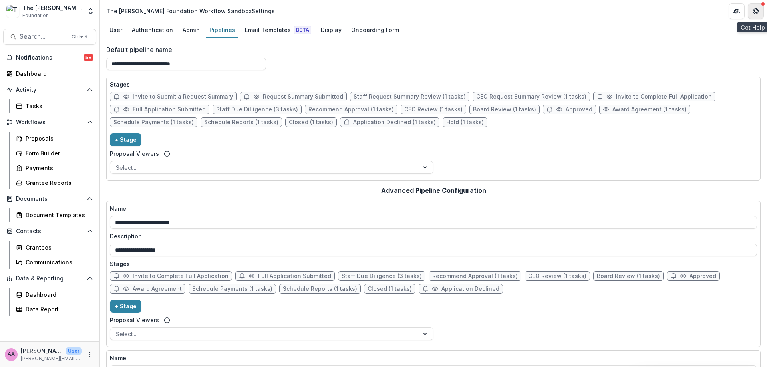
click at [761, 9] on button "Get Help" at bounding box center [756, 11] width 16 height 16
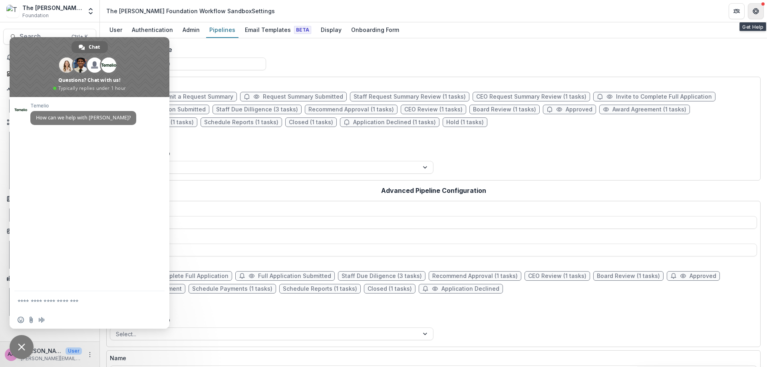
click at [761, 9] on button "Get Help" at bounding box center [756, 11] width 16 height 16
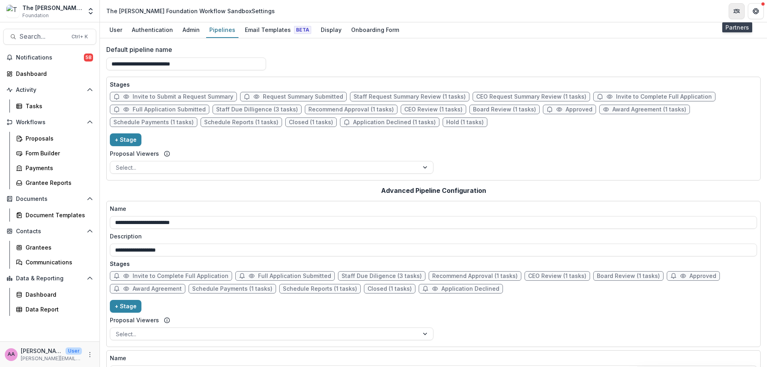
click at [741, 11] on button "Partners" at bounding box center [737, 11] width 16 height 16
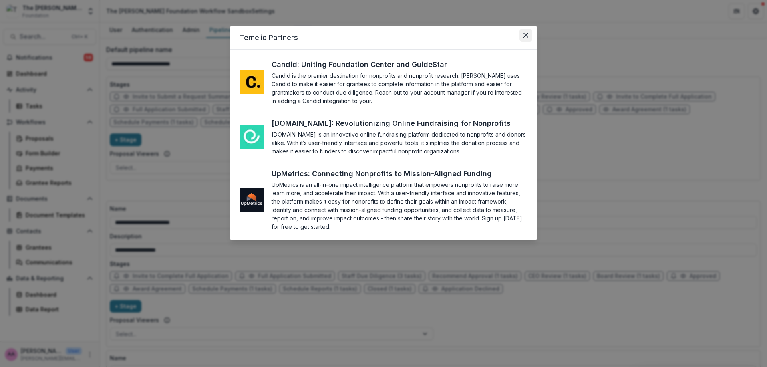
click at [520, 37] on button "Close" at bounding box center [526, 35] width 13 height 13
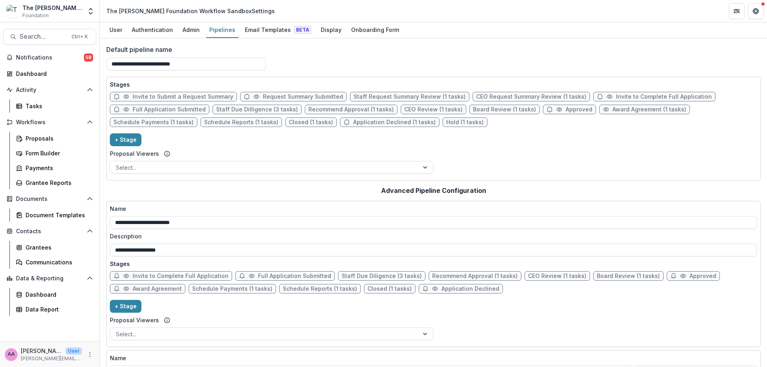
click at [78, 352] on div "[PERSON_NAME] Axe User" at bounding box center [51, 351] width 61 height 8
click at [96, 354] on div "AA [PERSON_NAME] Axe User [PERSON_NAME][EMAIL_ADDRESS][DOMAIN_NAME]" at bounding box center [50, 355] width 100 height 26
click at [82, 353] on div "[PERSON_NAME] Axe User" at bounding box center [51, 351] width 61 height 8
click at [89, 353] on icon "More" at bounding box center [90, 355] width 6 height 6
click at [112, 352] on button "Logout" at bounding box center [143, 350] width 86 height 13
